Goal: Transaction & Acquisition: Purchase product/service

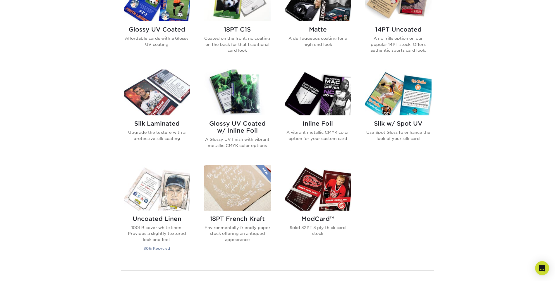
scroll to position [351, 0]
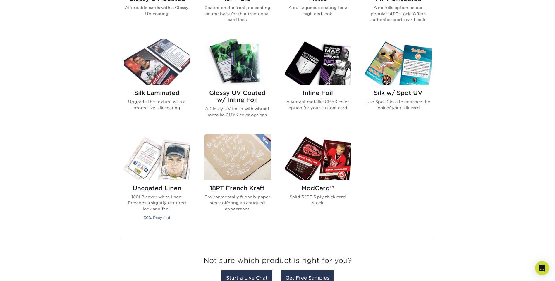
click at [328, 78] on img at bounding box center [318, 62] width 66 height 46
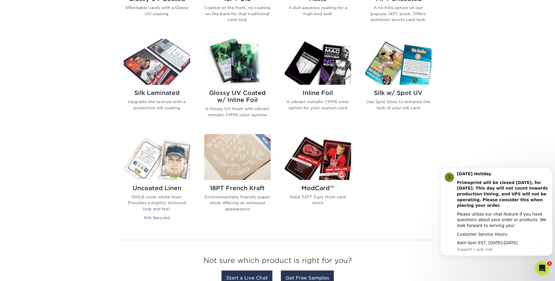
scroll to position [0, 0]
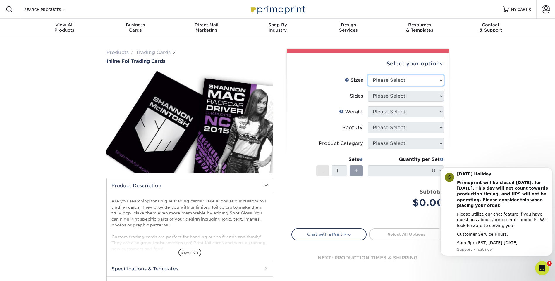
click at [432, 79] on select "Please Select 2.5" x 3.5"" at bounding box center [406, 80] width 76 height 11
select select "2.50x3.50"
click at [368, 75] on select "Please Select 2.5" x 3.5"" at bounding box center [406, 80] width 76 height 11
click at [424, 98] on select "Please Select Print Both Sides - Foil Back Only Print Both Sides - Foil Both Si…" at bounding box center [406, 96] width 76 height 11
select select "e9e9dfb3-fba1-4d60-972c-fd9ca5904d33"
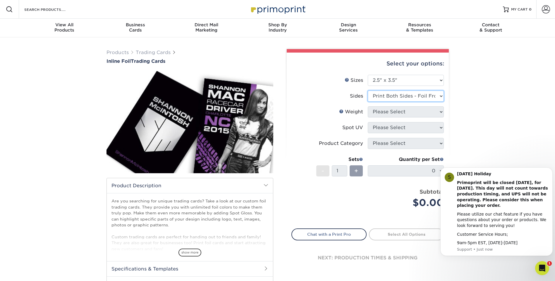
click at [368, 91] on select "Please Select Print Both Sides - Foil Back Only Print Both Sides - Foil Both Si…" at bounding box center [406, 96] width 76 height 11
click at [436, 112] on select "Please Select 16PT" at bounding box center [406, 111] width 76 height 11
select select "16PT"
click at [368, 106] on select "Please Select 16PT" at bounding box center [406, 111] width 76 height 11
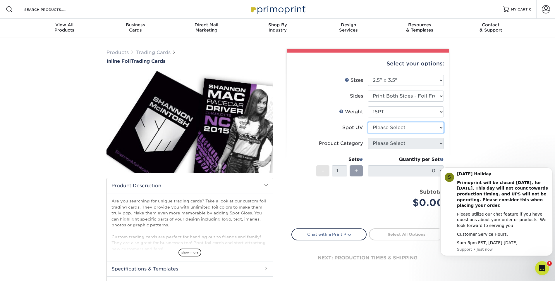
click at [436, 124] on select "Please Select No Spot UV Front and Back (Both Sides) Front Only Back Only" at bounding box center [406, 127] width 76 height 11
select select "3"
click at [368, 122] on select "Please Select No Spot UV Front and Back (Both Sides) Front Only Back Only" at bounding box center [406, 127] width 76 height 11
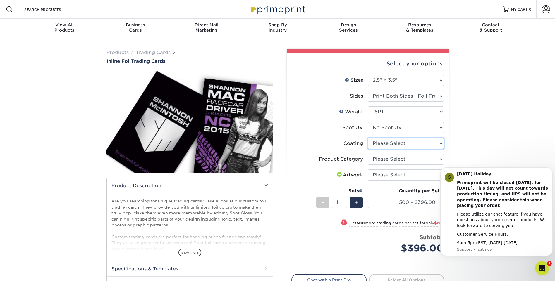
click at [388, 145] on select at bounding box center [406, 143] width 76 height 11
select select "3e7618de-abca-4bda-9f97-8b9129e913d8"
click at [368, 138] on select at bounding box center [406, 143] width 76 height 11
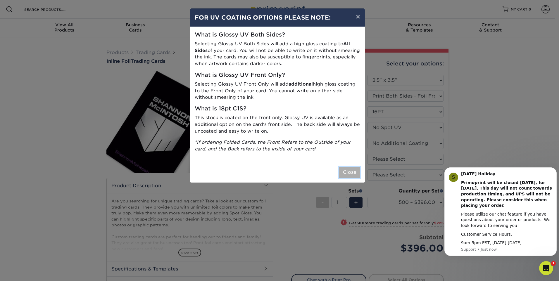
click at [352, 176] on button "Close" at bounding box center [349, 172] width 21 height 11
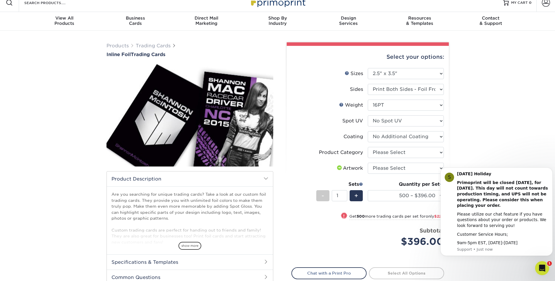
scroll to position [29, 0]
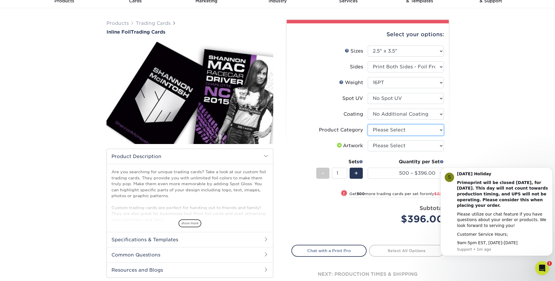
click at [441, 130] on select "Please Select Trading Cards" at bounding box center [406, 130] width 76 height 11
select select "c2f9bce9-36c2-409d-b101-c29d9d031e18"
click at [368, 125] on select "Please Select Trading Cards" at bounding box center [406, 130] width 76 height 11
click at [386, 146] on select "Please Select I will upload files I need a design - $100" at bounding box center [406, 145] width 76 height 11
select select "upload"
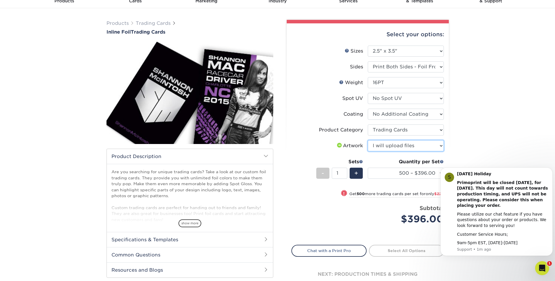
click at [368, 140] on select "Please Select I will upload files I need a design - $100" at bounding box center [406, 145] width 76 height 11
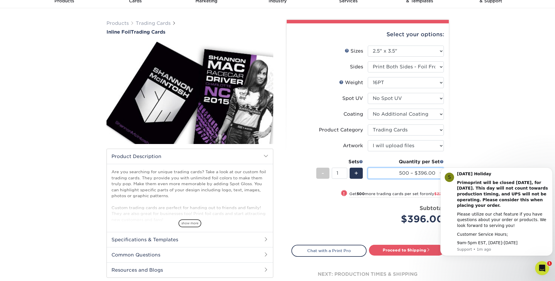
click at [408, 175] on select "500 – $396.00 1000 – $621.00 2500 – $896.00 5000 – $1262.00" at bounding box center [406, 173] width 76 height 11
click at [490, 142] on div "Products Trading Cards Inline Foil Trading Cards show more Templates /" at bounding box center [277, 160] width 555 height 305
